Goal: Information Seeking & Learning: Understand process/instructions

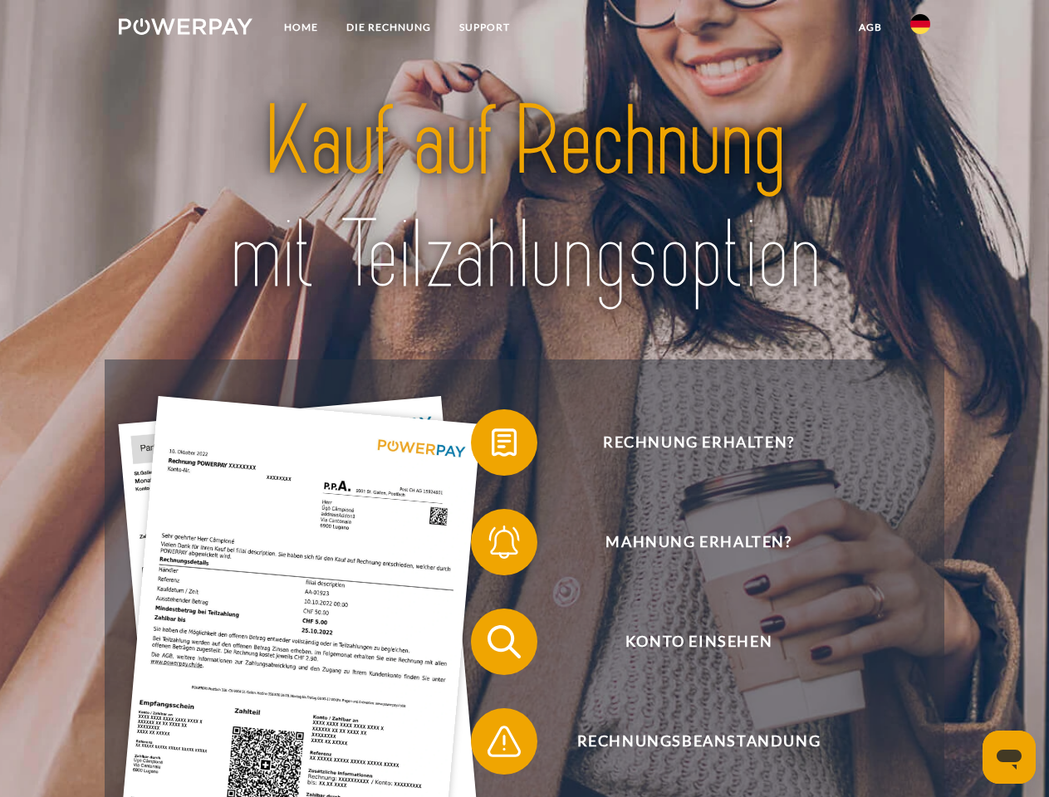
click at [185, 29] on img at bounding box center [186, 26] width 134 height 17
click at [920, 29] on img at bounding box center [920, 24] width 20 height 20
click at [870, 27] on link "agb" at bounding box center [871, 27] width 52 height 30
click at [492, 446] on span at bounding box center [479, 442] width 83 height 83
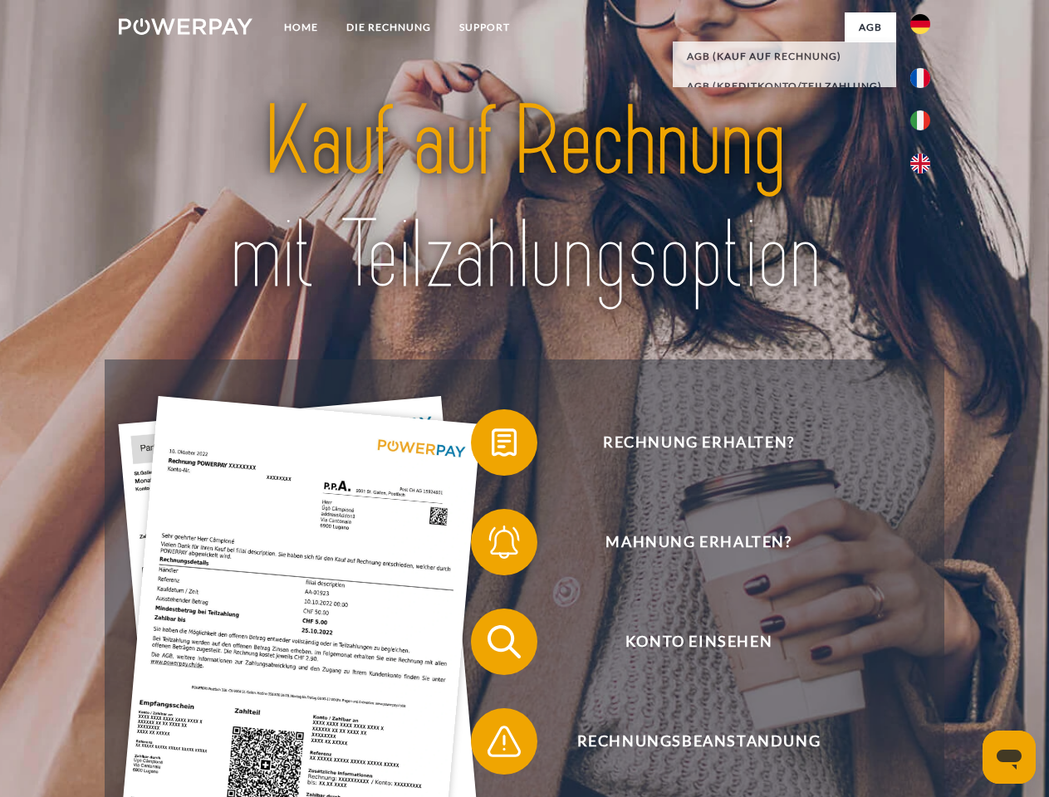
click at [492, 546] on span at bounding box center [479, 542] width 83 height 83
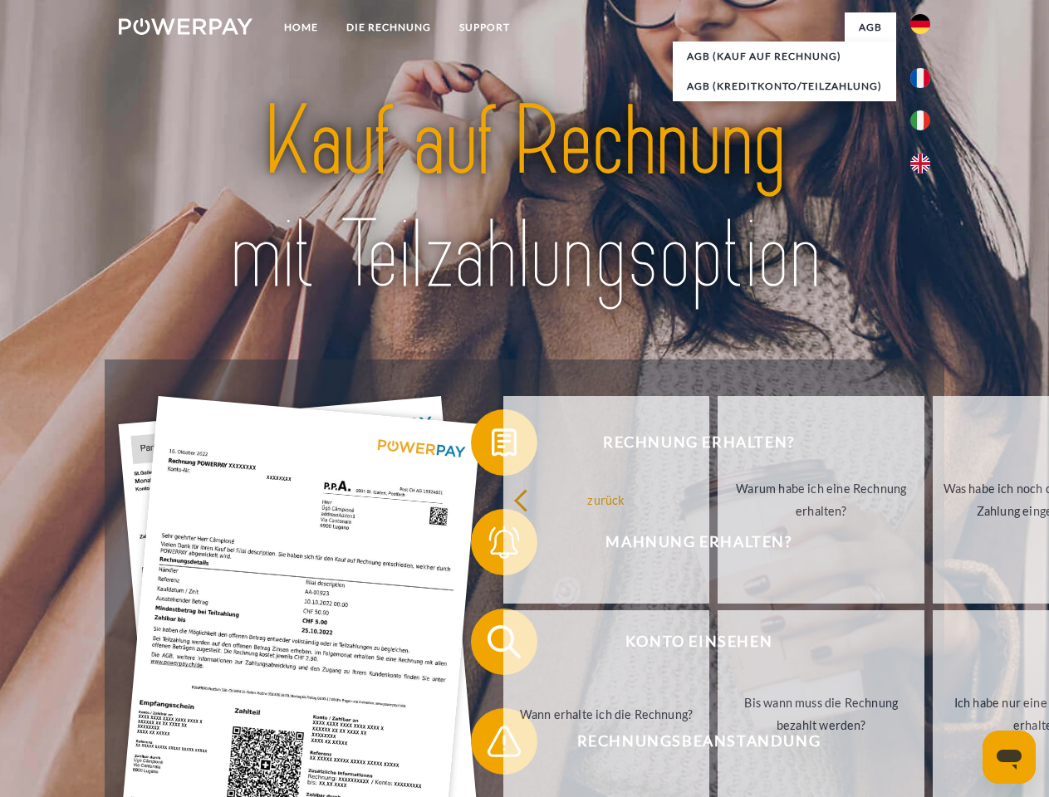
click at [718, 645] on link "Bis wann muss die Rechnung bezahlt werden?" at bounding box center [821, 715] width 207 height 208
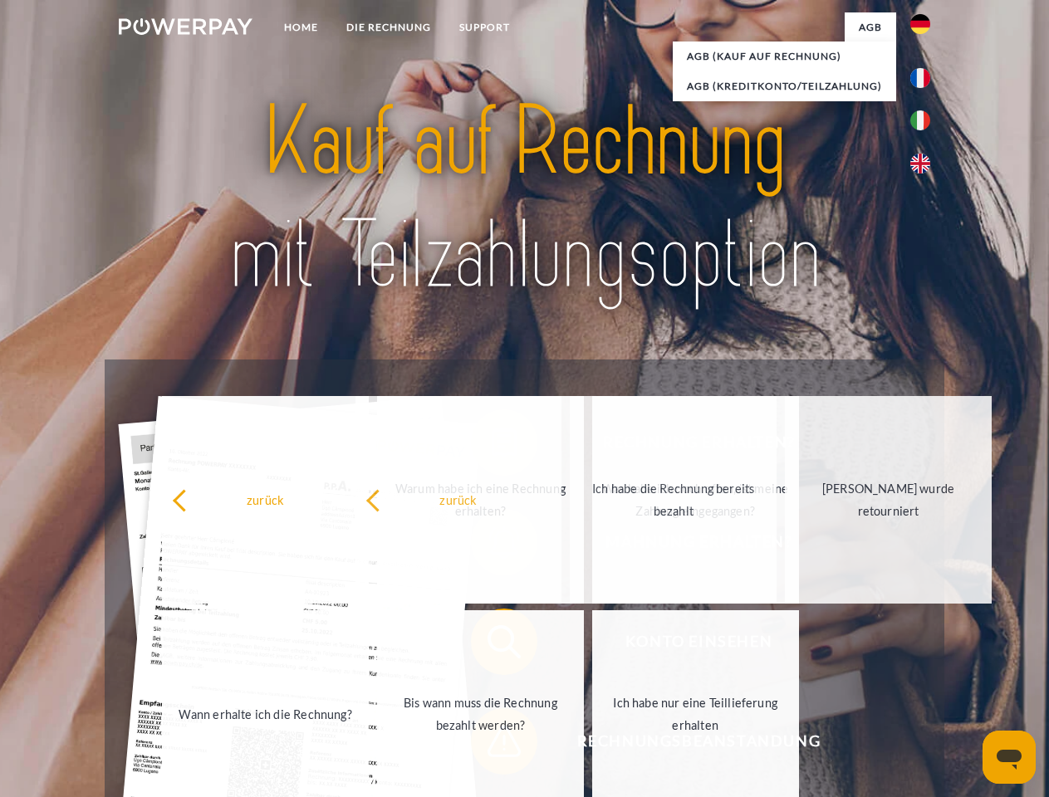
click at [492, 745] on span at bounding box center [479, 741] width 83 height 83
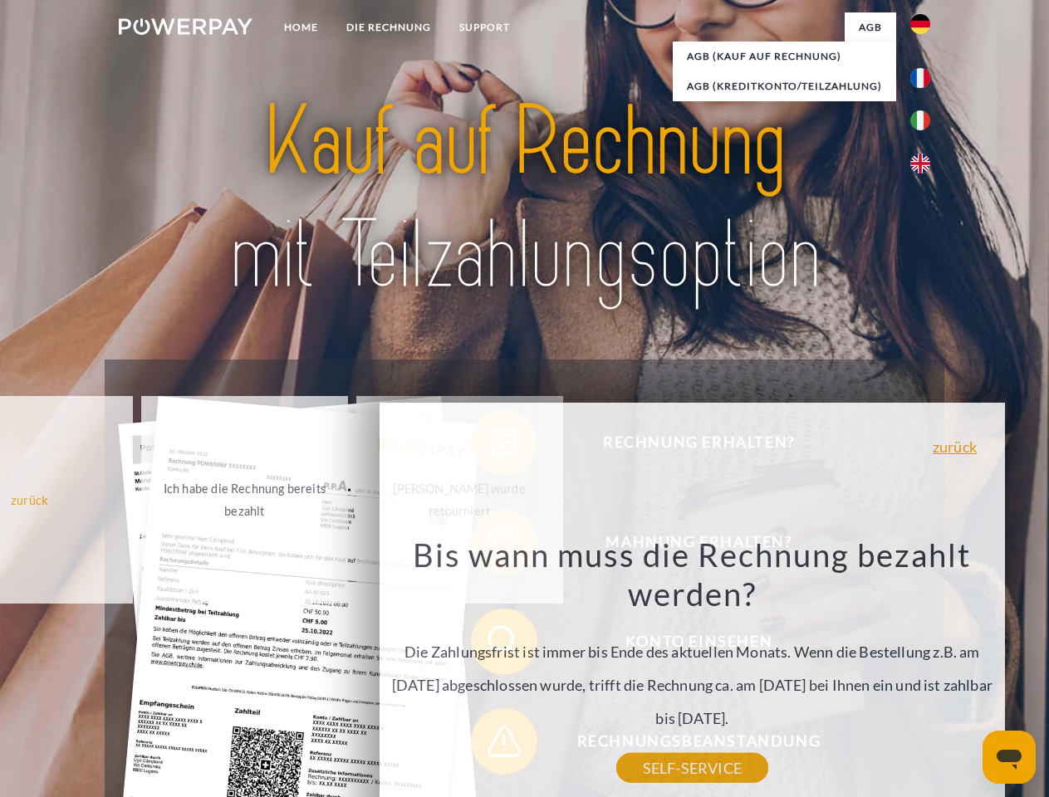
click at [1009, 758] on icon "Messaging-Fenster öffnen" at bounding box center [1009, 760] width 25 height 20
